Goal: Task Accomplishment & Management: Complete application form

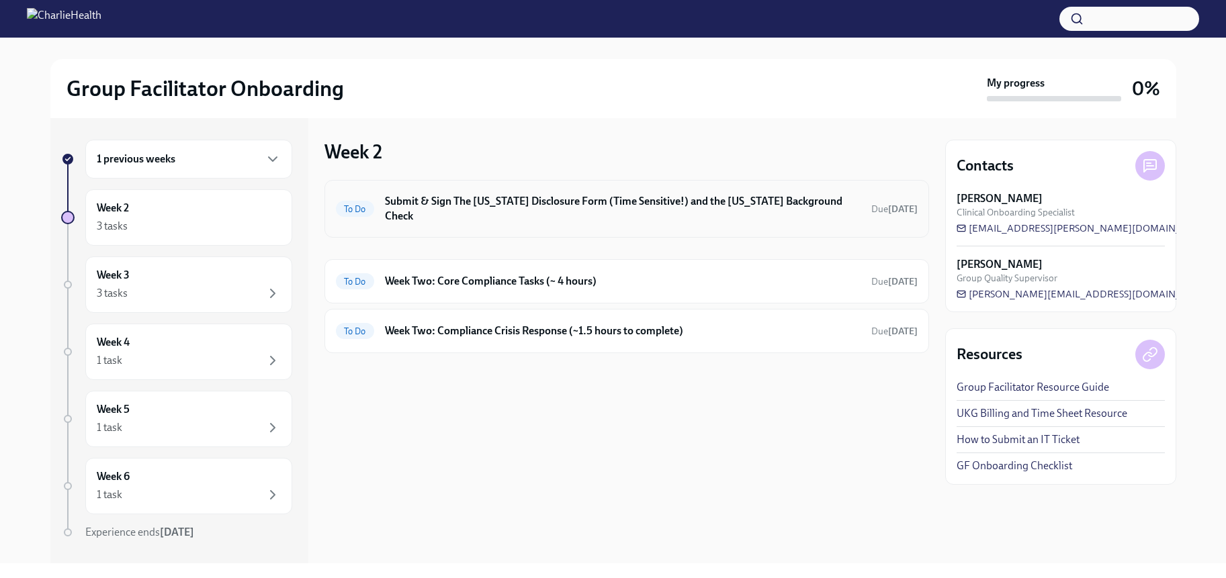
click at [544, 206] on h6 "Submit & Sign The [US_STATE] Disclosure Form (Time Sensitive!) and the [US_STAT…" at bounding box center [622, 209] width 475 height 30
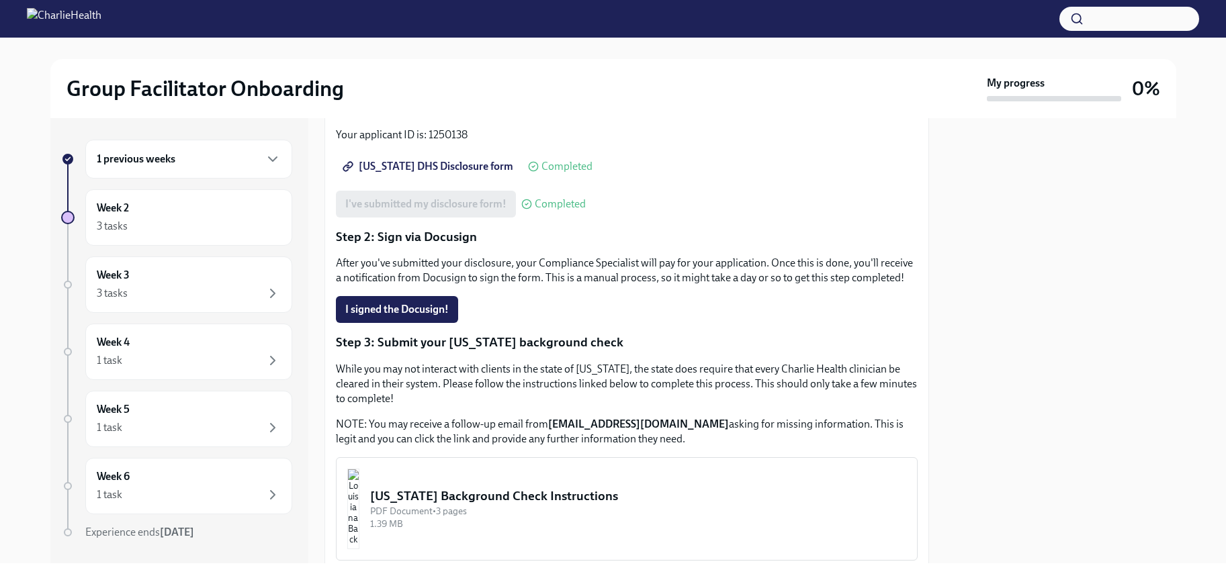
scroll to position [203, 0]
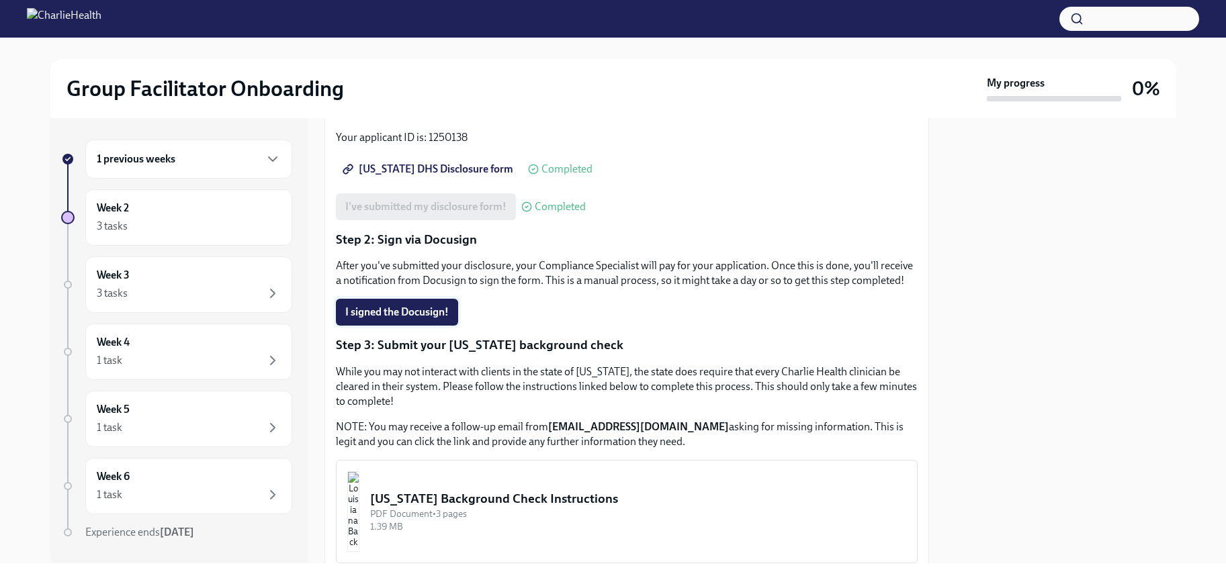
click at [402, 312] on span "I signed the Docusign!" at bounding box center [396, 312] width 103 height 13
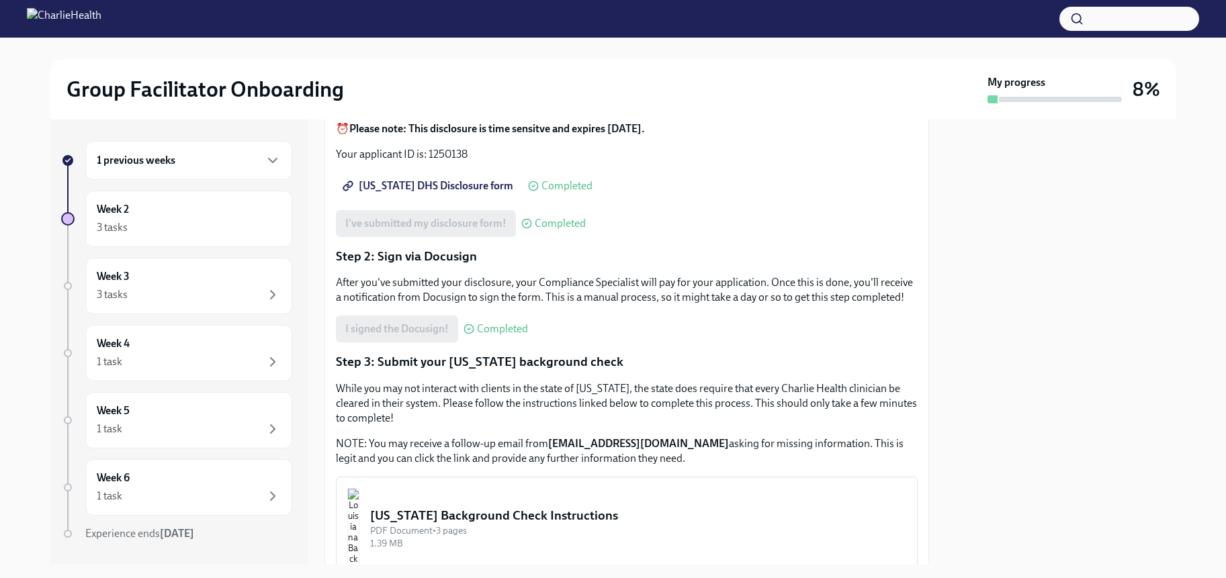
scroll to position [386, 0]
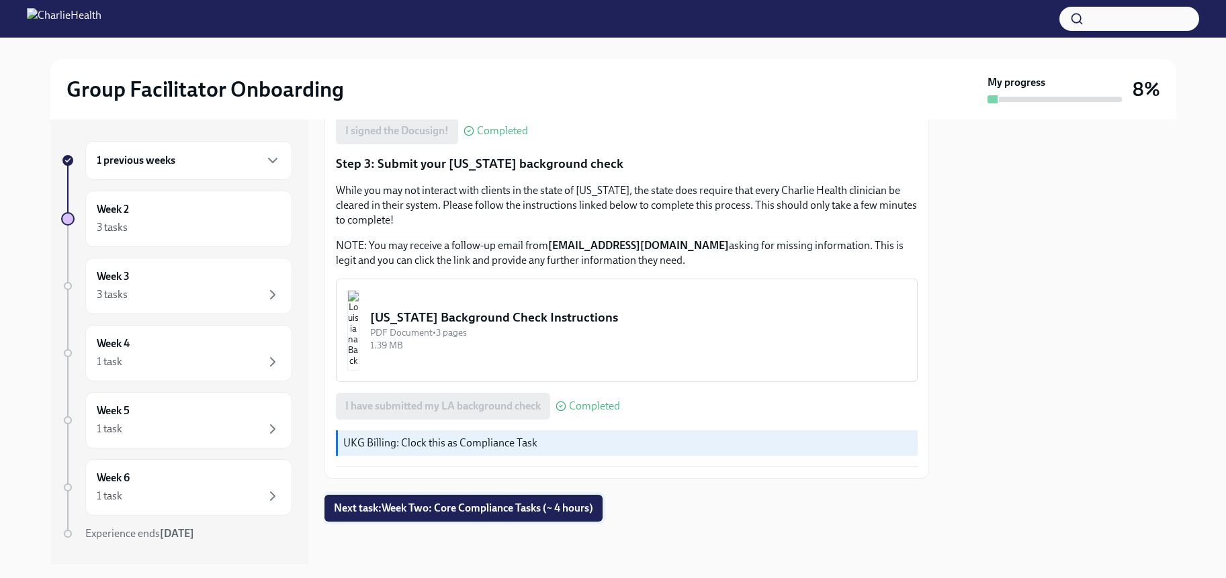
click at [522, 507] on span "Next task : Week Two: Core Compliance Tasks (~ 4 hours)" at bounding box center [463, 508] width 259 height 13
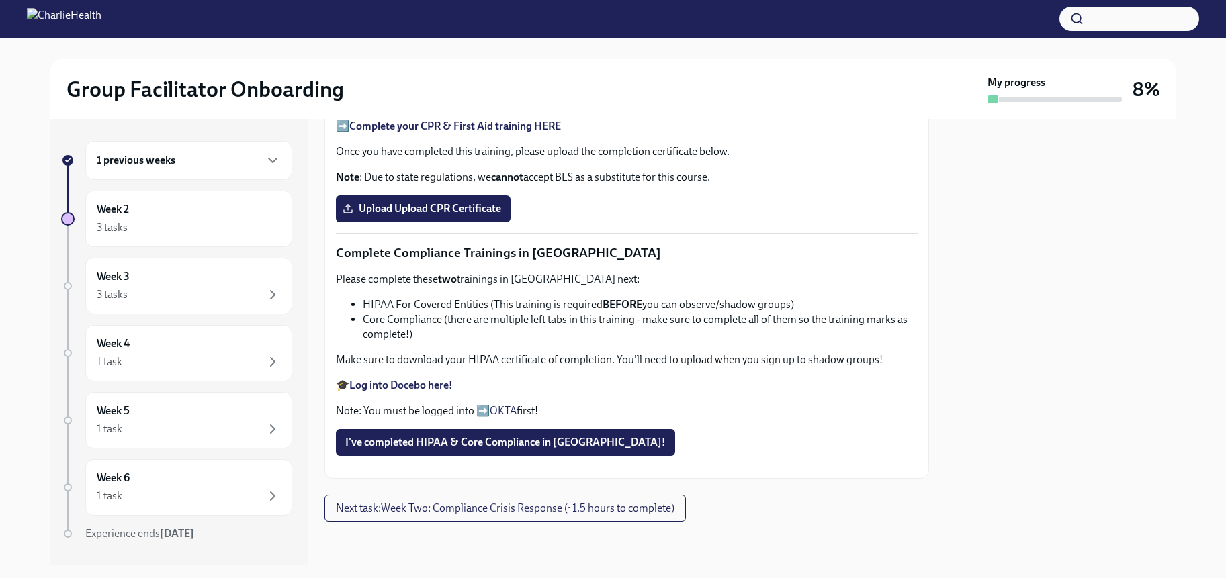
scroll to position [774, 0]
click at [638, 202] on div "Upload Upload CPR Certificate" at bounding box center [627, 208] width 582 height 27
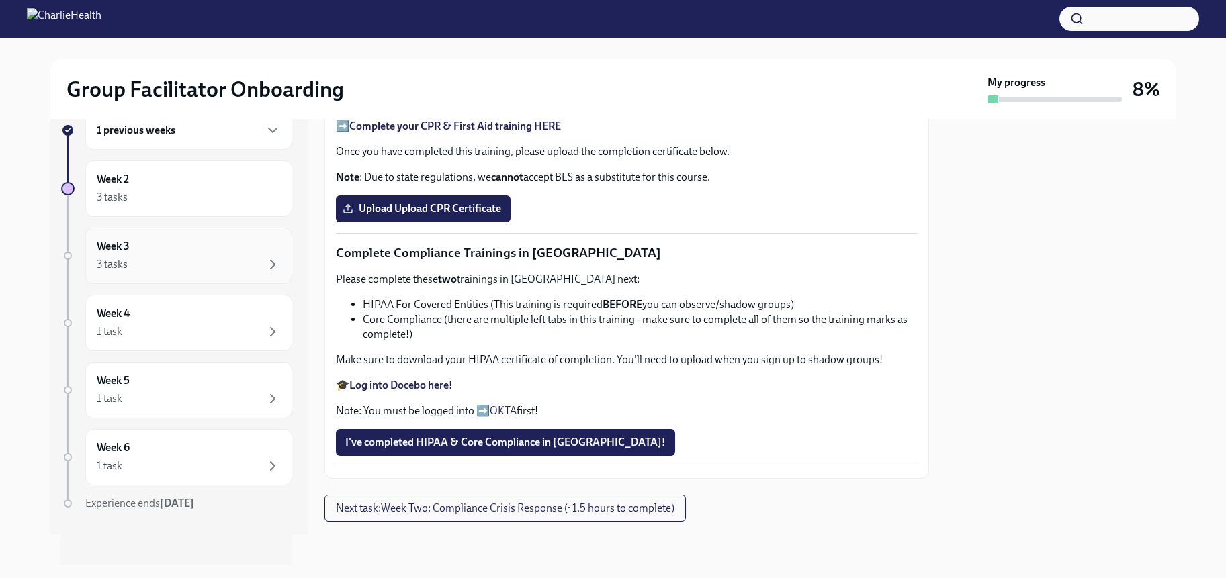
scroll to position [0, 0]
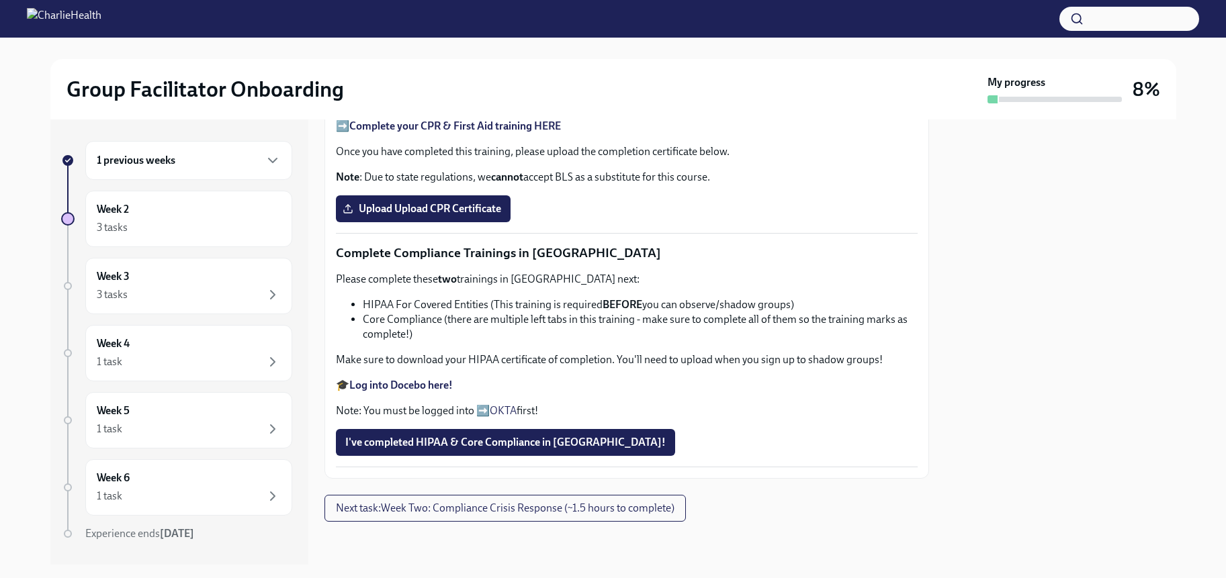
click at [430, 384] on strong "Log into Docebo here!" at bounding box center [400, 385] width 103 height 13
click at [534, 439] on span "I've completed HIPAA & Core Compliance in [GEOGRAPHIC_DATA]!" at bounding box center [505, 442] width 320 height 13
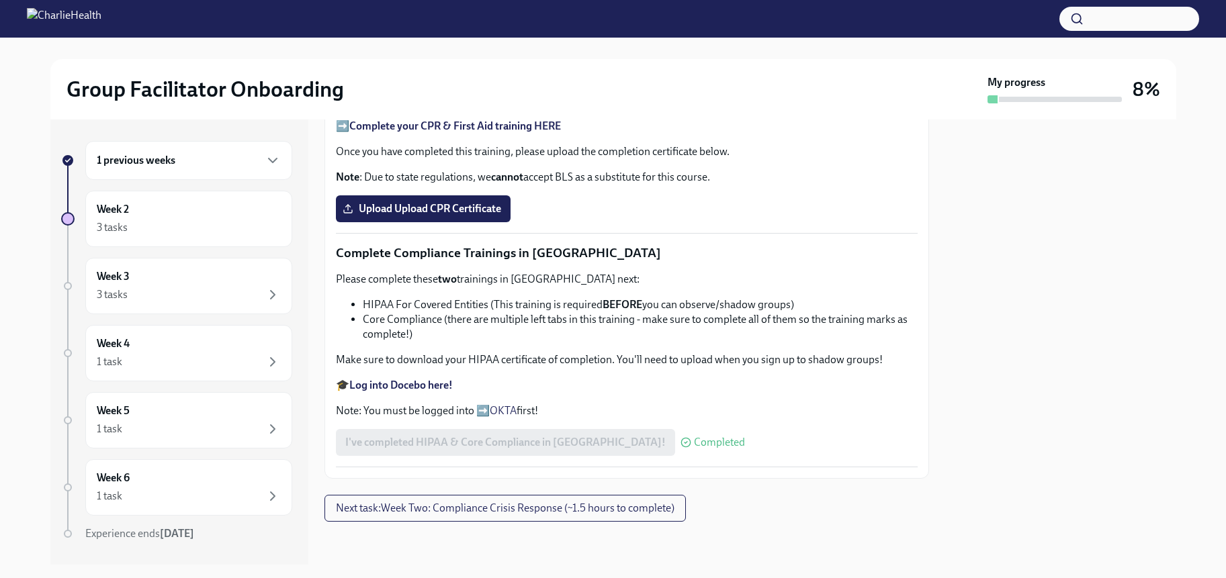
scroll to position [645, 0]
click at [492, 132] on strong "Complete your CPR & First Aid training HERE" at bounding box center [455, 126] width 212 height 13
click at [466, 222] on label "Upload Upload CPR Certificate" at bounding box center [423, 208] width 175 height 27
click at [0, 0] on input "Upload Upload CPR Certificate" at bounding box center [0, 0] width 0 height 0
click at [279, 164] on icon "button" at bounding box center [273, 160] width 16 height 16
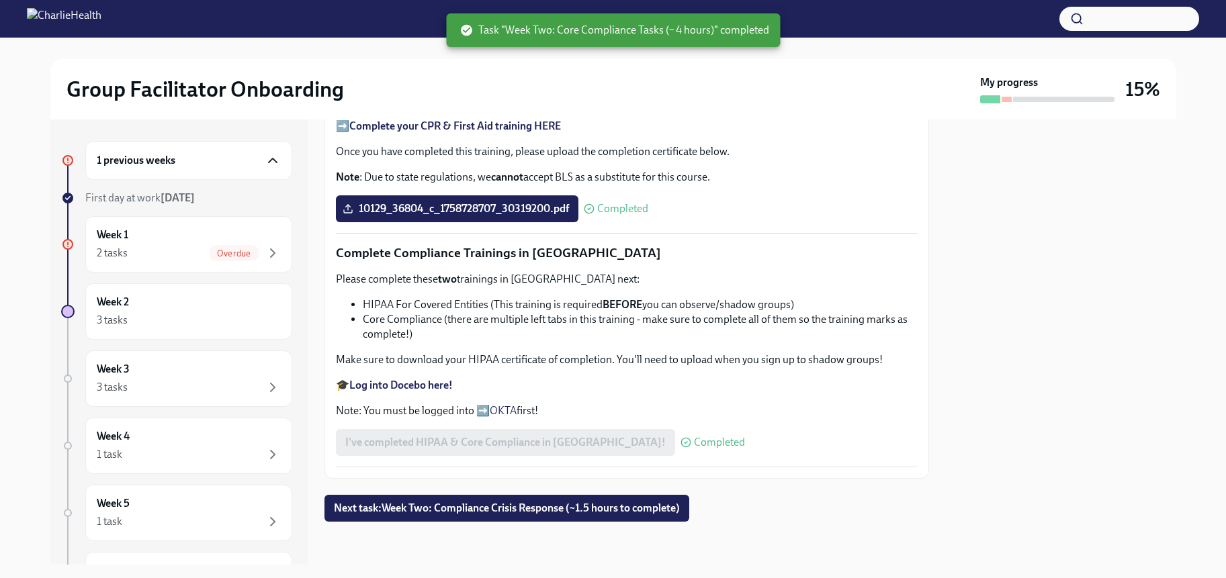
click at [279, 164] on icon "button" at bounding box center [273, 160] width 16 height 16
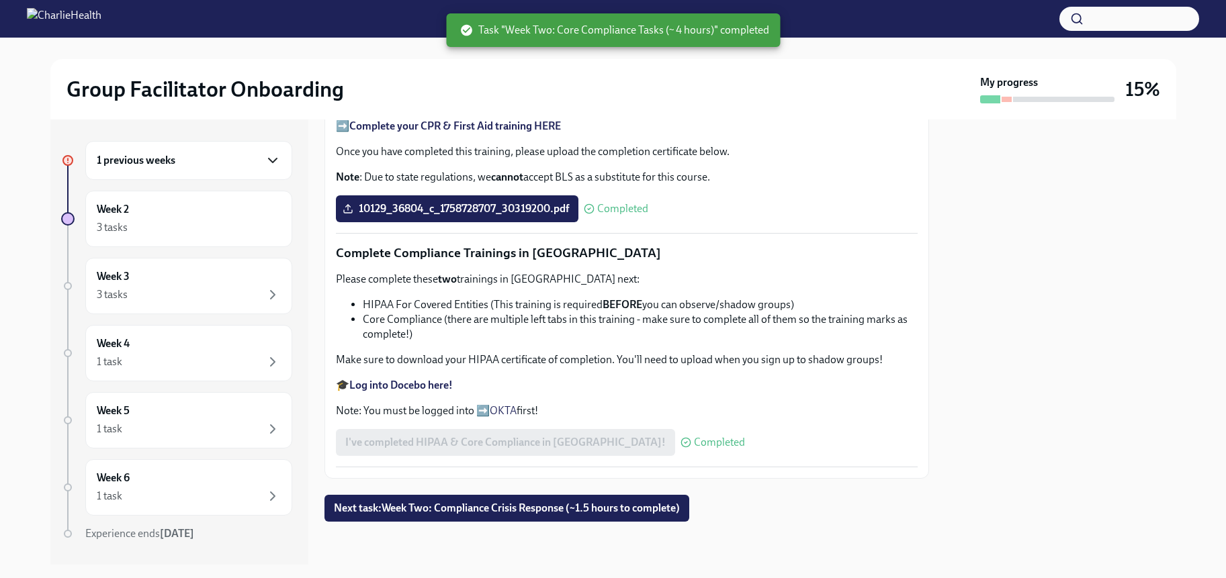
scroll to position [671, 0]
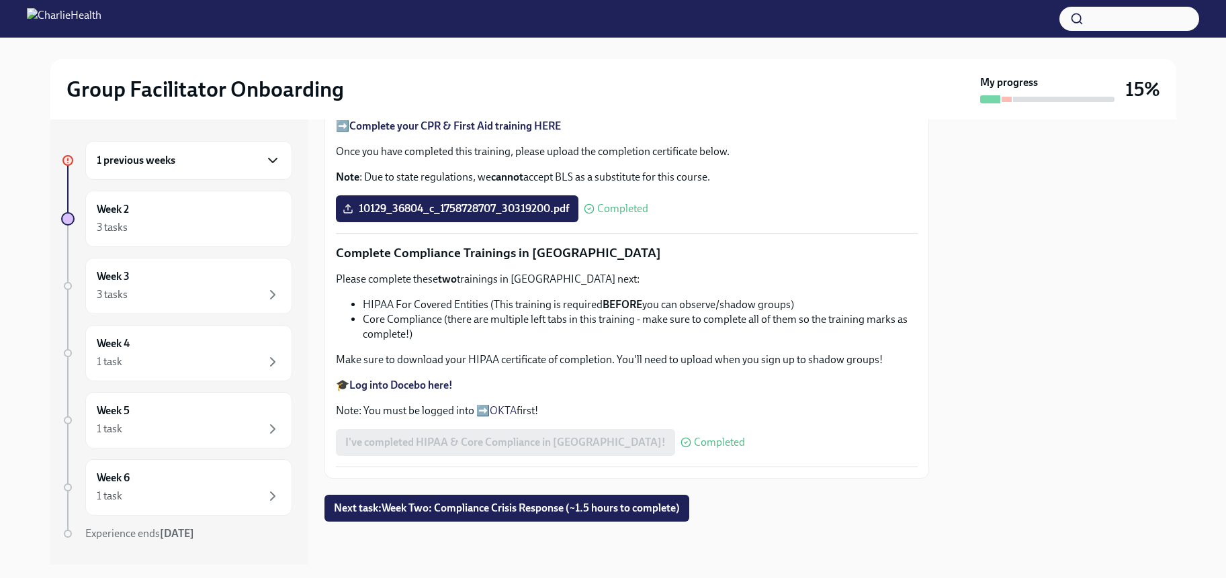
click at [278, 161] on icon "button" at bounding box center [273, 160] width 16 height 16
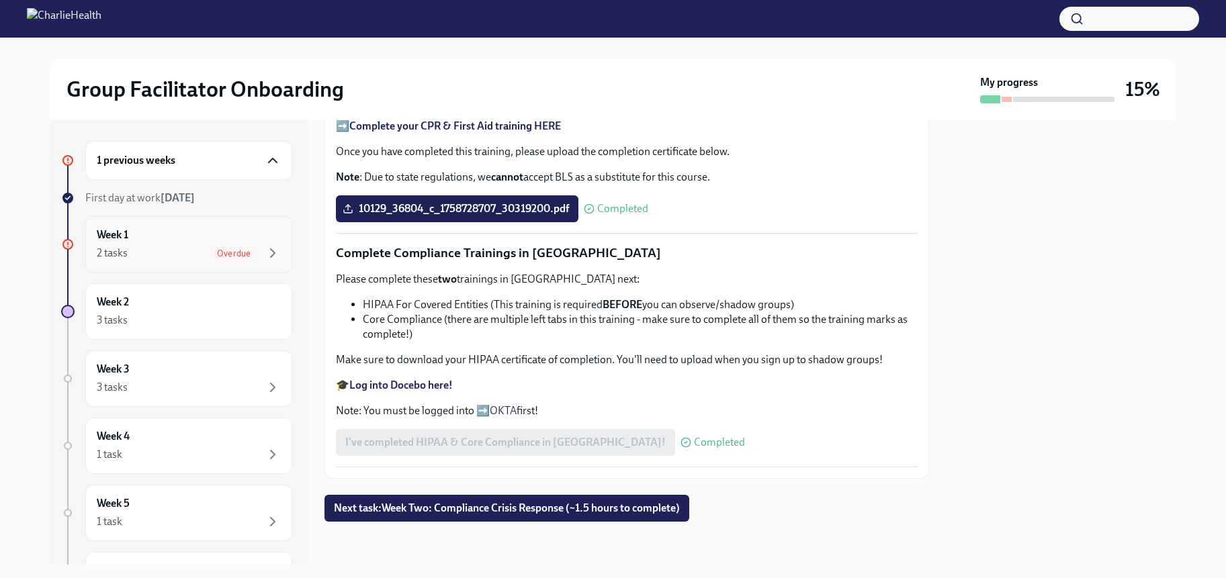
click at [183, 256] on div "2 tasks Overdue" at bounding box center [189, 253] width 184 height 16
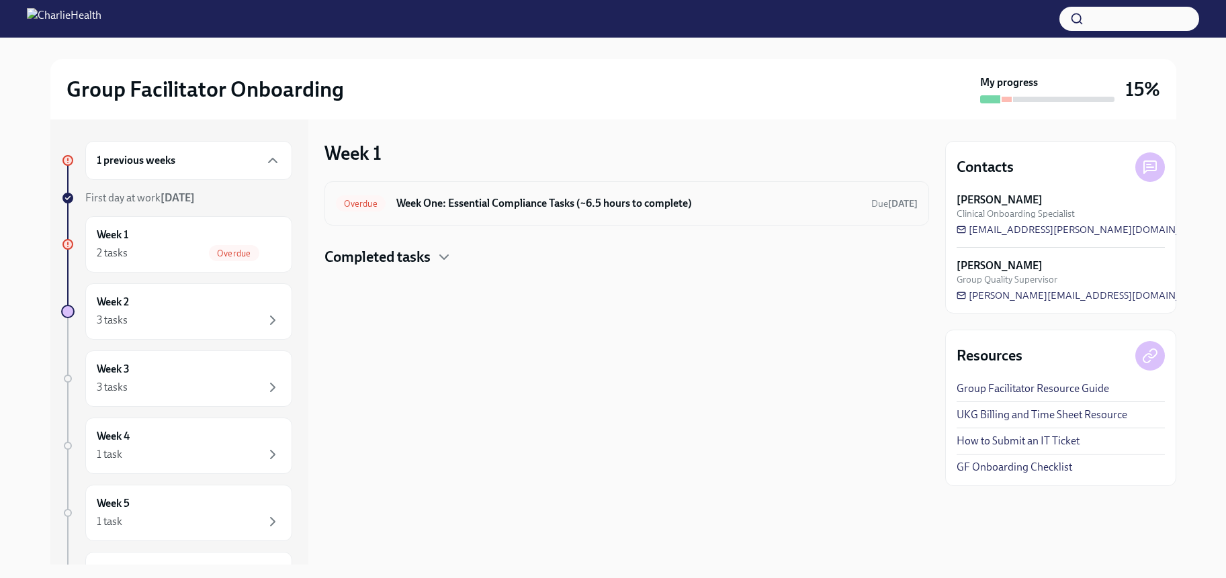
click at [567, 208] on h6 "Week One: Essential Compliance Tasks (~6.5 hours to complete)" at bounding box center [628, 203] width 464 height 15
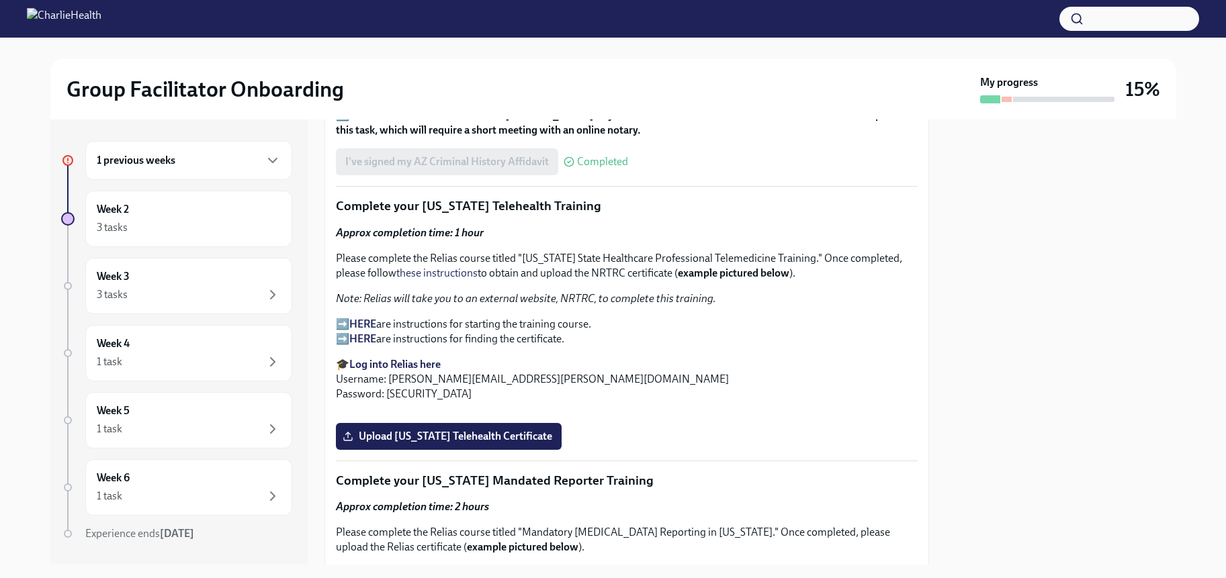
scroll to position [1671, 0]
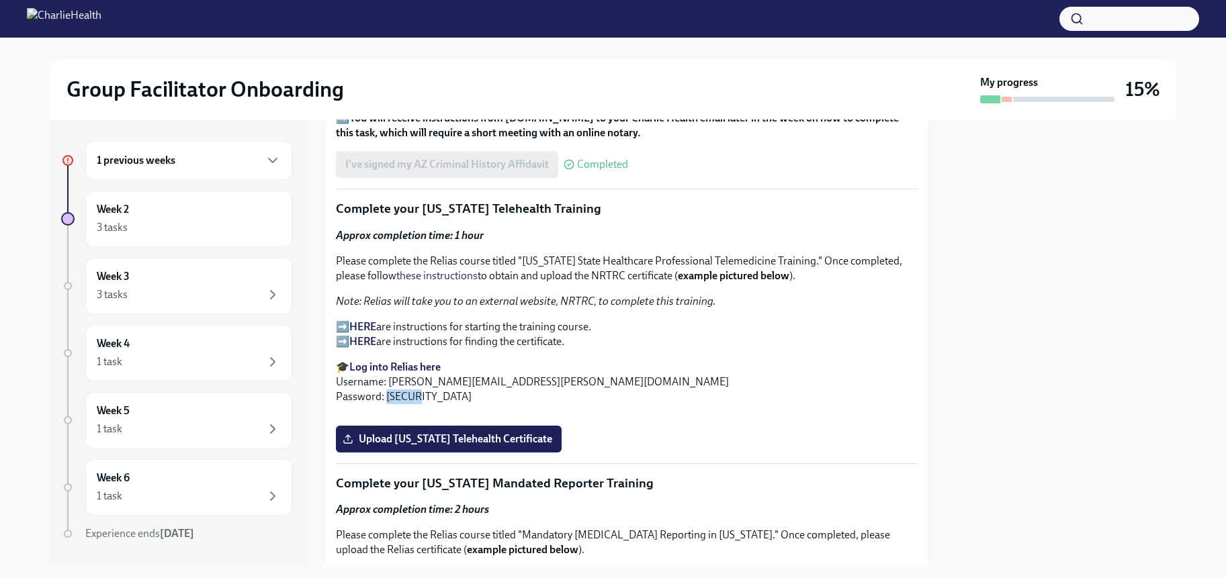
drag, startPoint x: 416, startPoint y: 396, endPoint x: 386, endPoint y: 398, distance: 29.6
click at [386, 398] on p "🎓 Log into Relias here Username: [PERSON_NAME][EMAIL_ADDRESS][PERSON_NAME][DOMA…" at bounding box center [627, 382] width 582 height 44
copy p "ch1234"
click at [448, 291] on div "Approx completion time: 1 hour Please complete the Relias course titled "[US_ST…" at bounding box center [627, 316] width 582 height 176
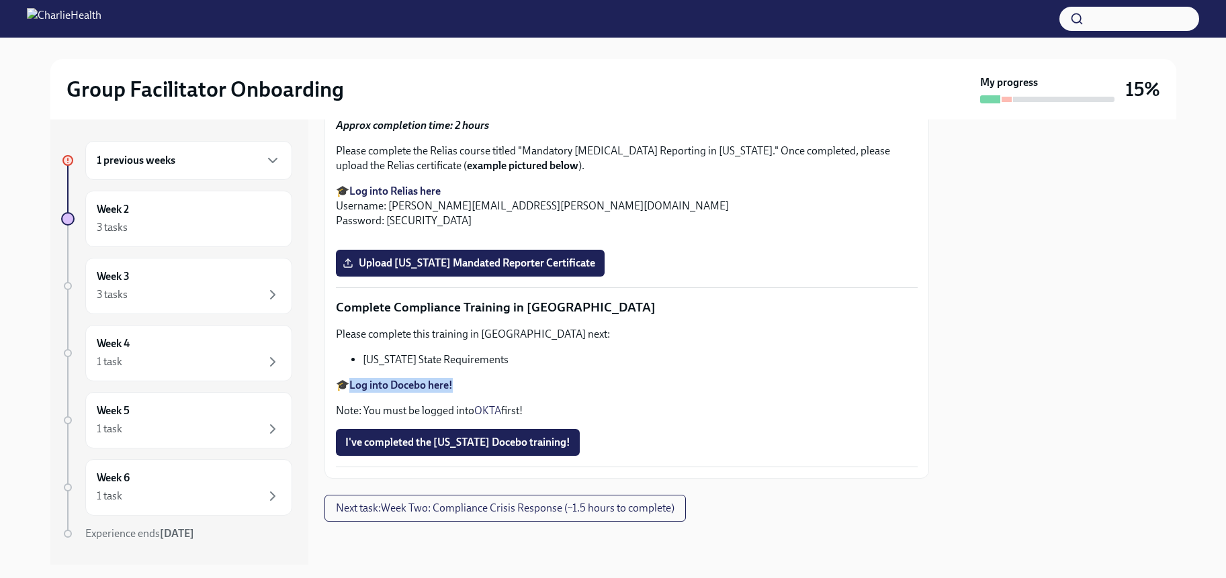
scroll to position [2308, 0]
click at [403, 197] on strong "Log into Relias here" at bounding box center [394, 191] width 91 height 13
